Goal: Check status: Check status

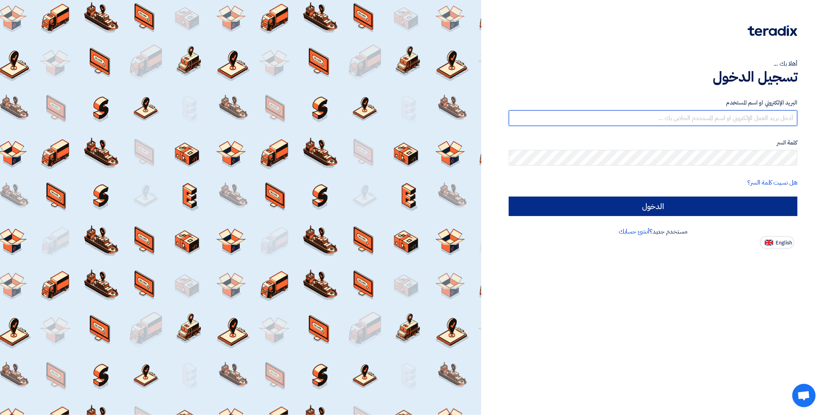
type input "[EMAIL_ADDRESS][DOMAIN_NAME]"
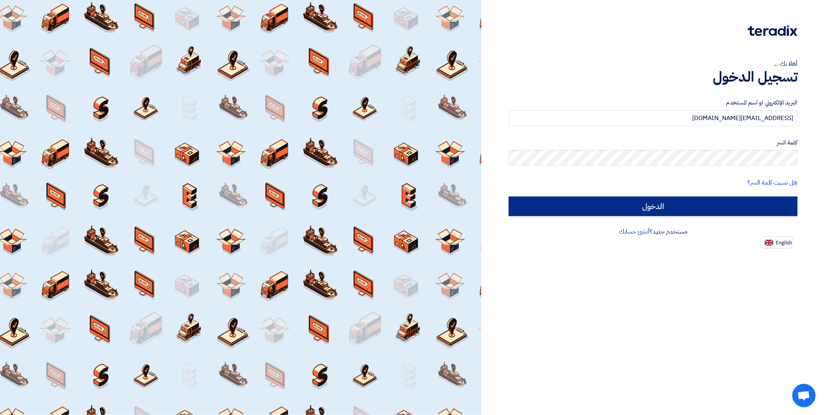
click at [740, 206] on input "الدخول" at bounding box center [653, 205] width 288 height 19
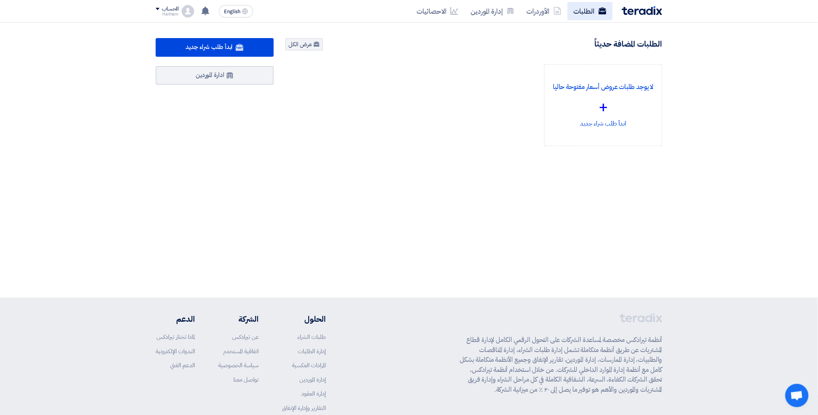
click at [591, 13] on link "الطلبات" at bounding box center [590, 11] width 45 height 18
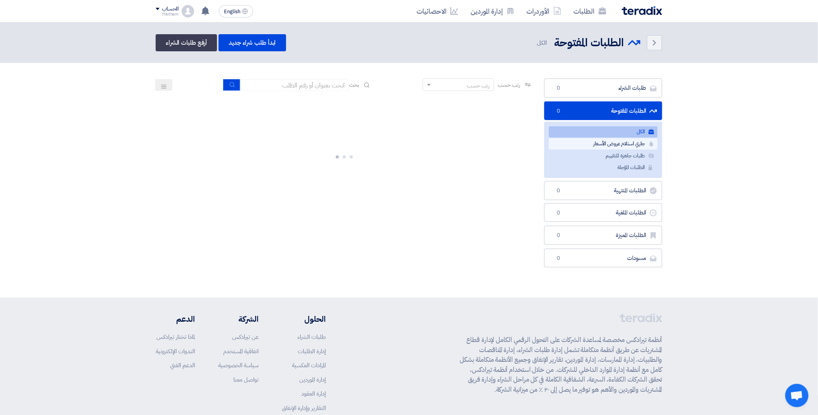
click at [592, 139] on link "جاري استلام عروض الأسعار جاري استلام عروض الأسعار" at bounding box center [603, 143] width 109 height 11
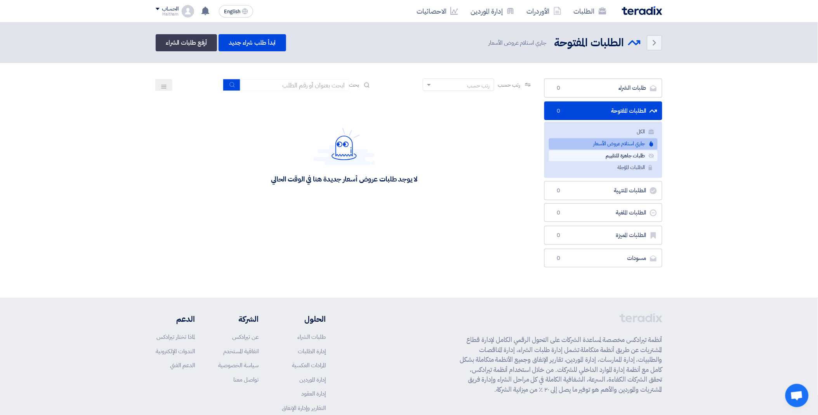
click at [611, 158] on link "طلبات جاهزة للتقييم طلبات جاهزة للتقييم" at bounding box center [603, 155] width 109 height 11
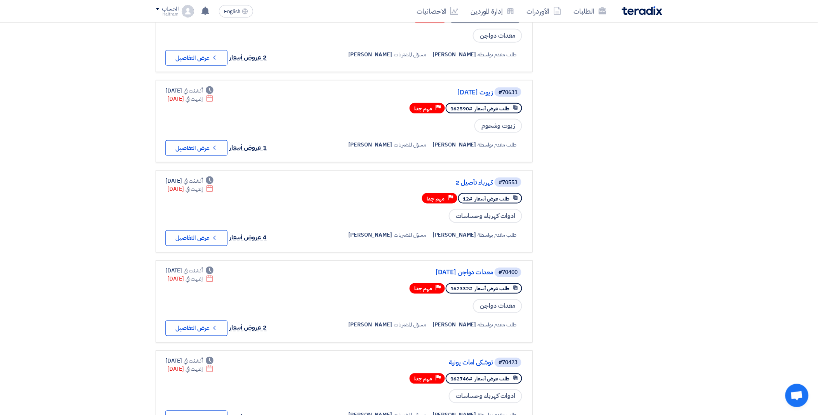
scroll to position [288, 0]
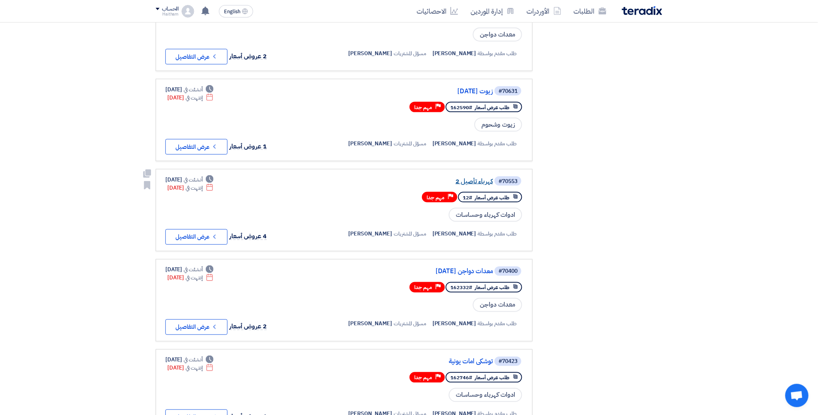
click at [468, 178] on link "كهرباء تأصيل 2" at bounding box center [415, 181] width 155 height 7
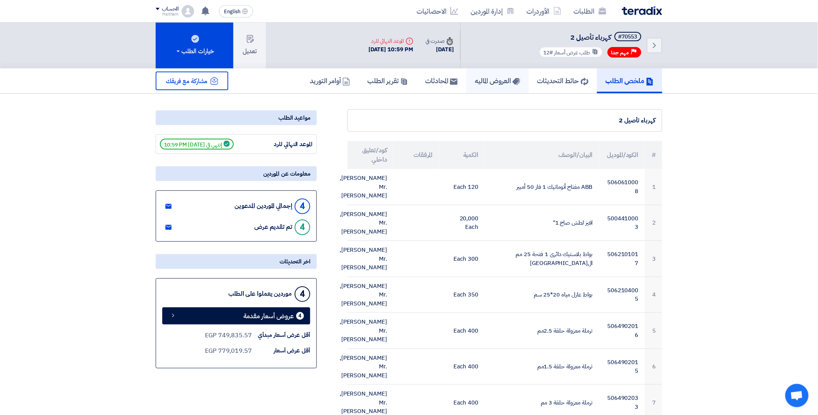
click at [485, 80] on h5 "العروض الماليه" at bounding box center [497, 80] width 45 height 9
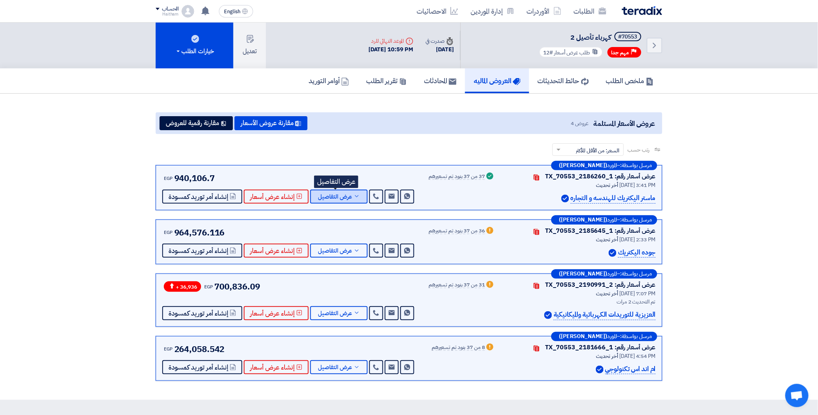
click at [339, 196] on span "عرض التفاصيل" at bounding box center [335, 197] width 34 height 6
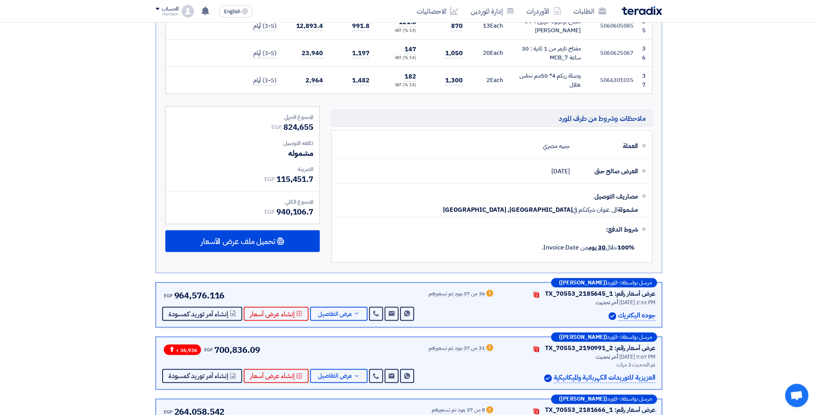
scroll to position [1222, 0]
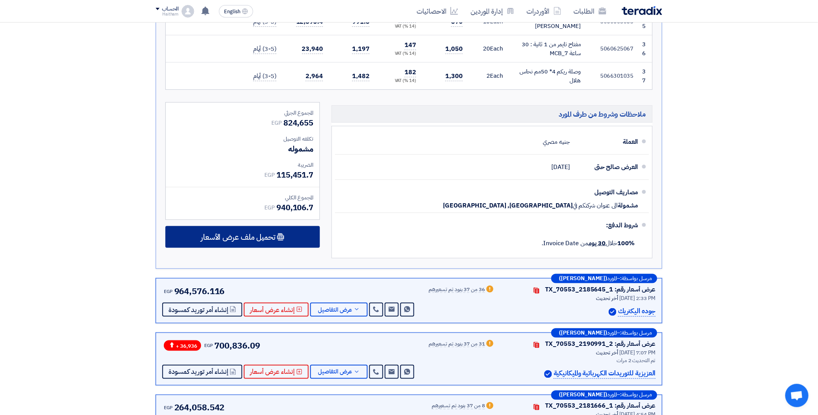
click at [252, 233] on span "تحميل ملف عرض الأسعار" at bounding box center [238, 236] width 75 height 7
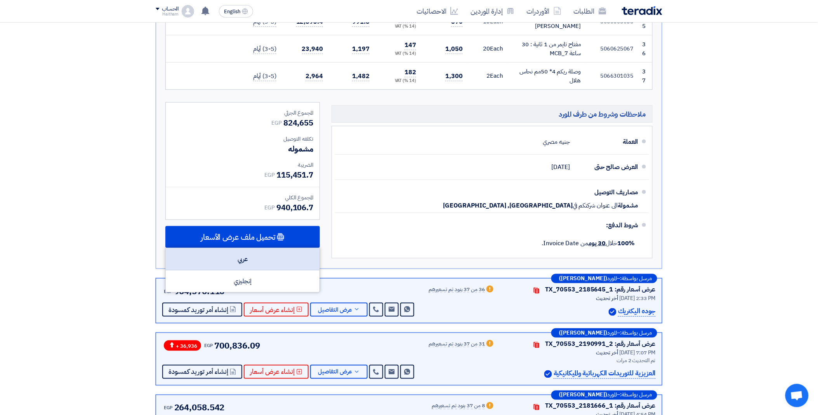
click at [257, 248] on div "عربي" at bounding box center [243, 259] width 154 height 22
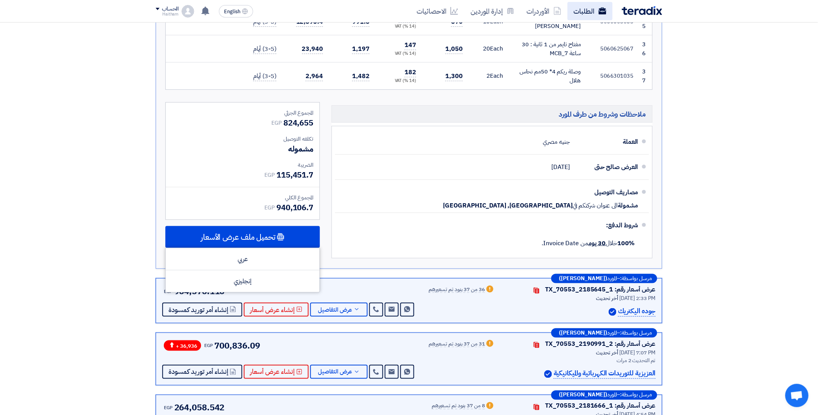
click at [593, 13] on link "الطلبات" at bounding box center [590, 11] width 45 height 18
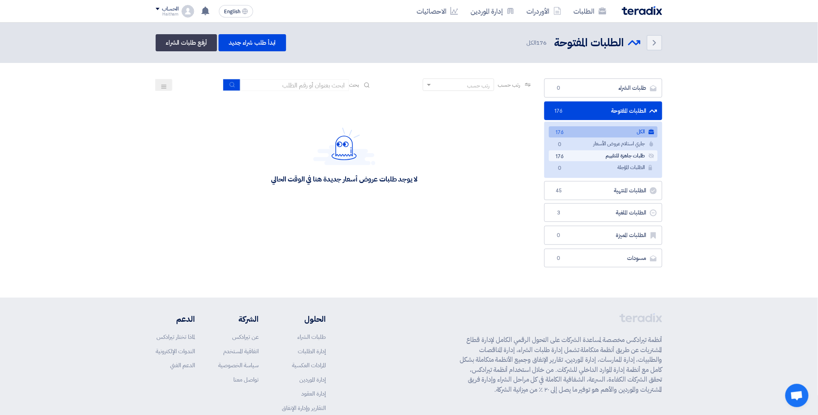
click at [628, 154] on link "طلبات جاهزة للتقييم طلبات جاهزة للتقييم 176" at bounding box center [603, 155] width 109 height 11
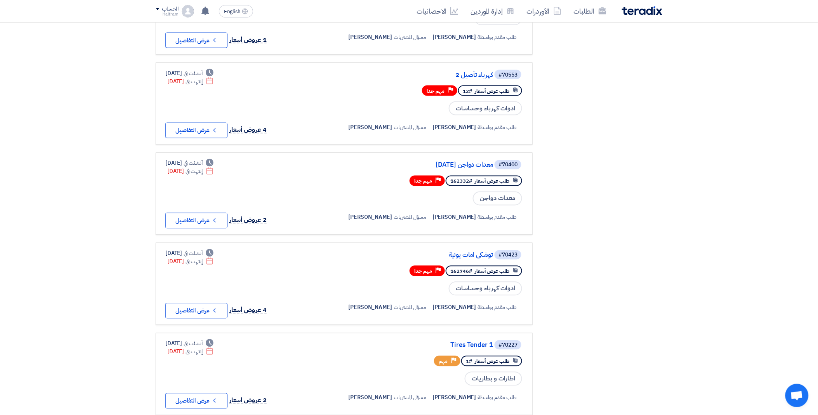
scroll to position [416, 0]
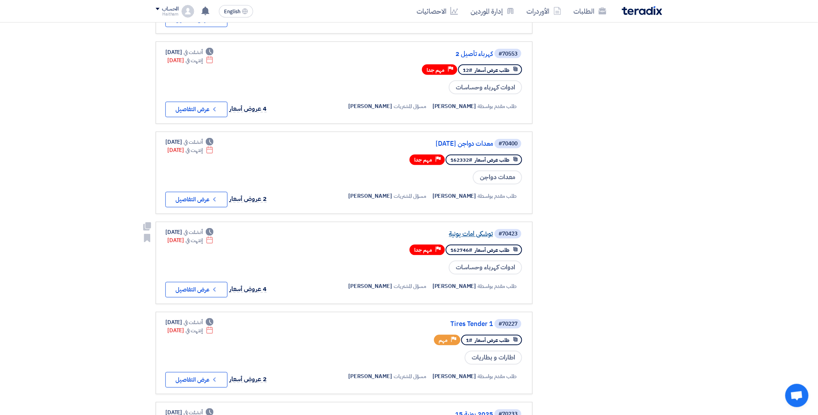
click at [482, 231] on link "توشكى امات يونية" at bounding box center [415, 234] width 155 height 7
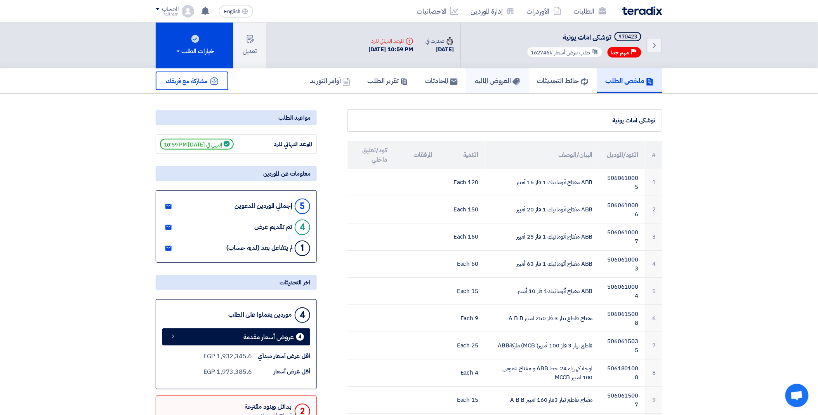
click at [490, 77] on h5 "العروض الماليه" at bounding box center [497, 80] width 45 height 9
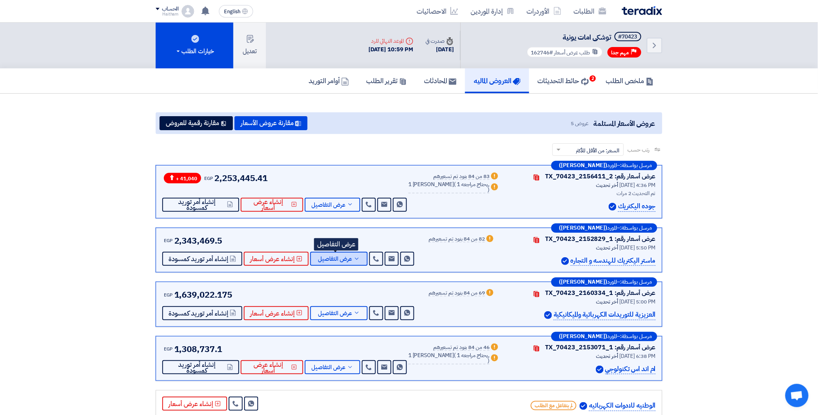
click at [320, 257] on span "عرض التفاصيل" at bounding box center [335, 259] width 34 height 6
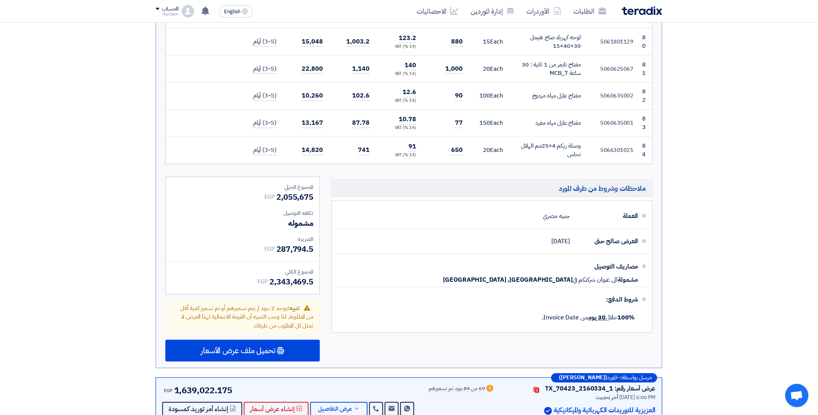
scroll to position [2556, 0]
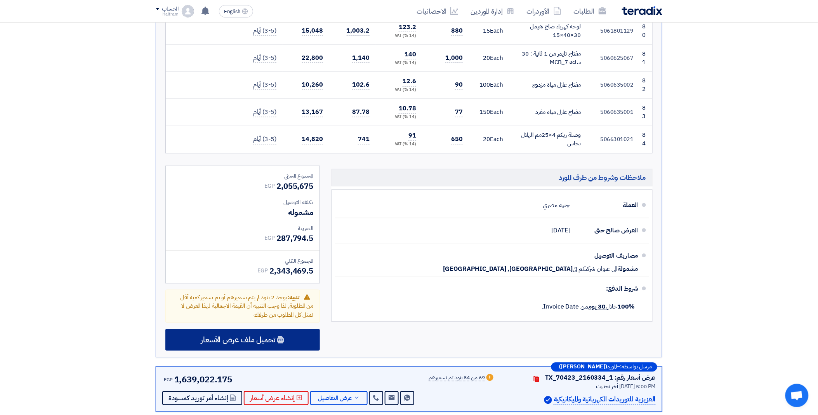
click at [259, 336] on span "تحميل ملف عرض الأسعار" at bounding box center [238, 339] width 75 height 7
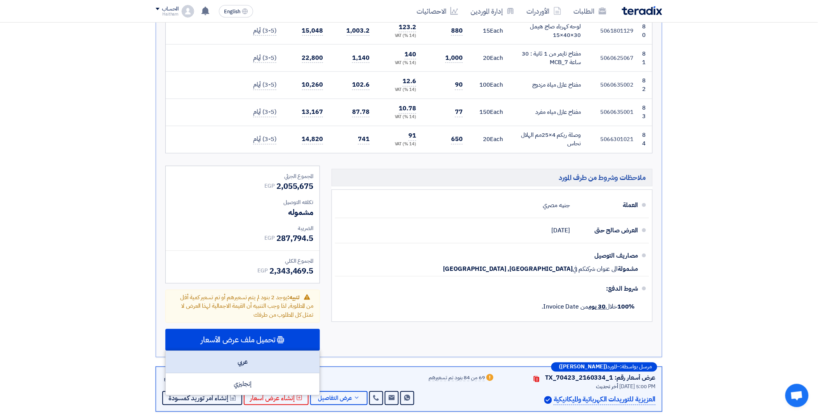
click at [254, 351] on div "عربي" at bounding box center [243, 362] width 154 height 22
